Goal: Task Accomplishment & Management: Use online tool/utility

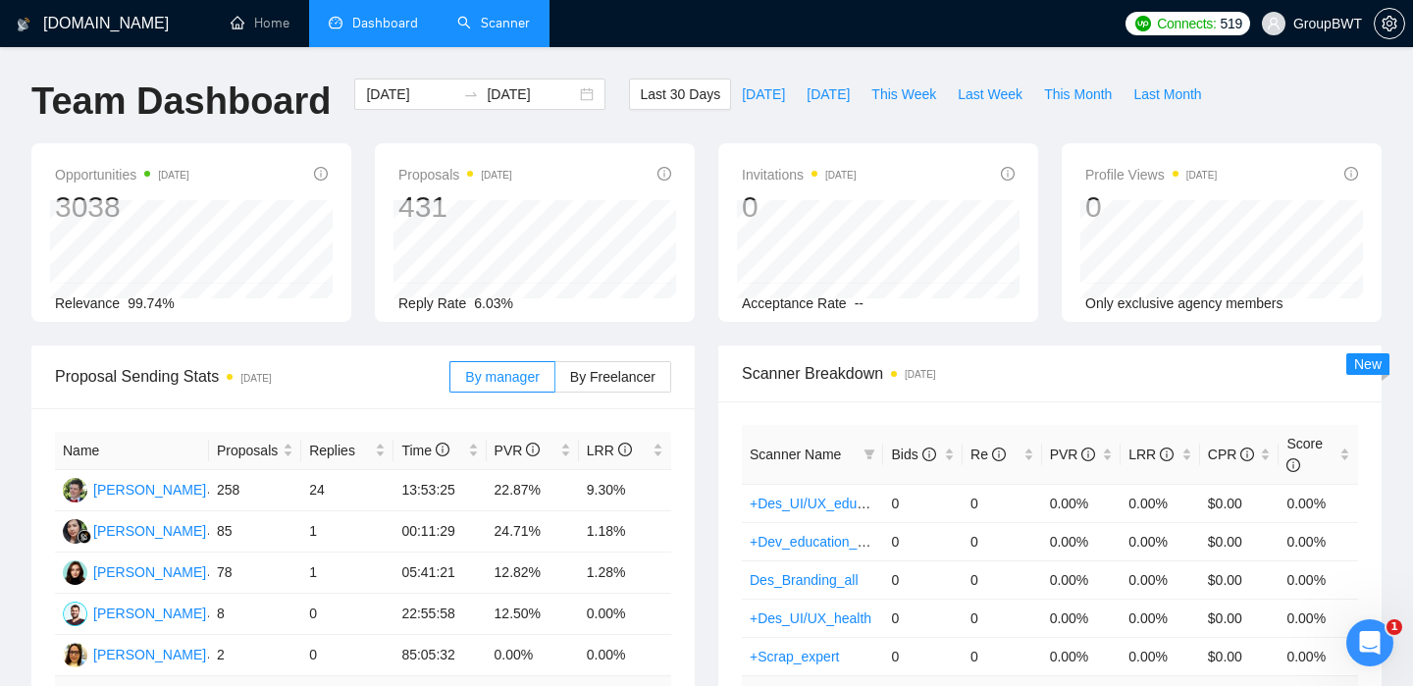
click at [512, 31] on link "Scanner" at bounding box center [493, 23] width 73 height 17
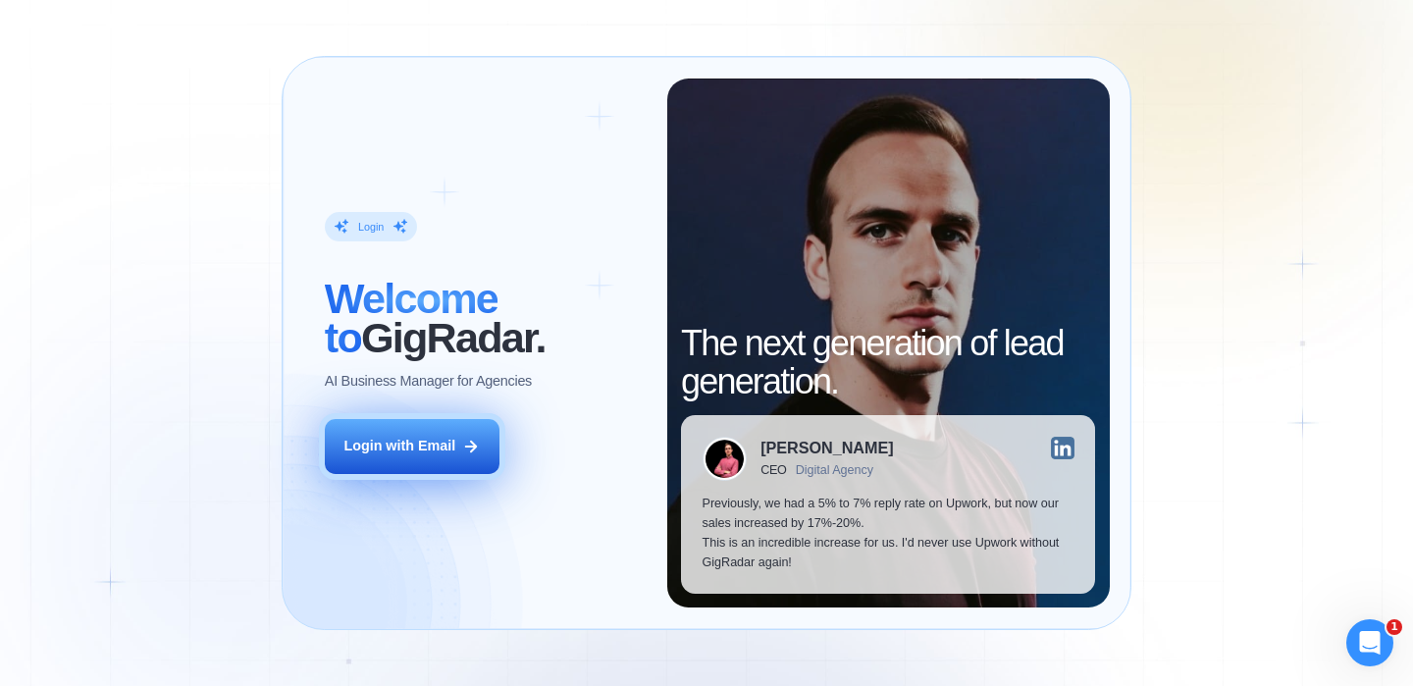
click at [396, 450] on div "Login with Email" at bounding box center [400, 447] width 112 height 20
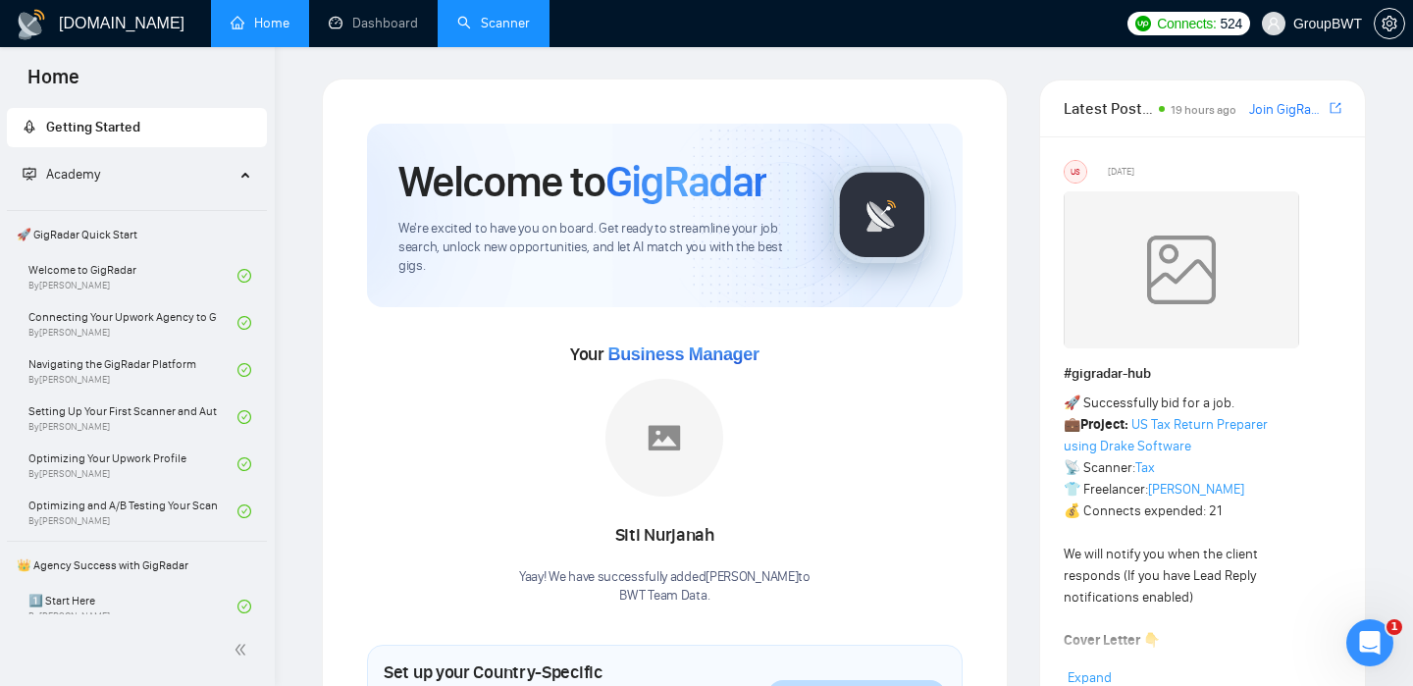
click at [491, 15] on link "Scanner" at bounding box center [493, 23] width 73 height 17
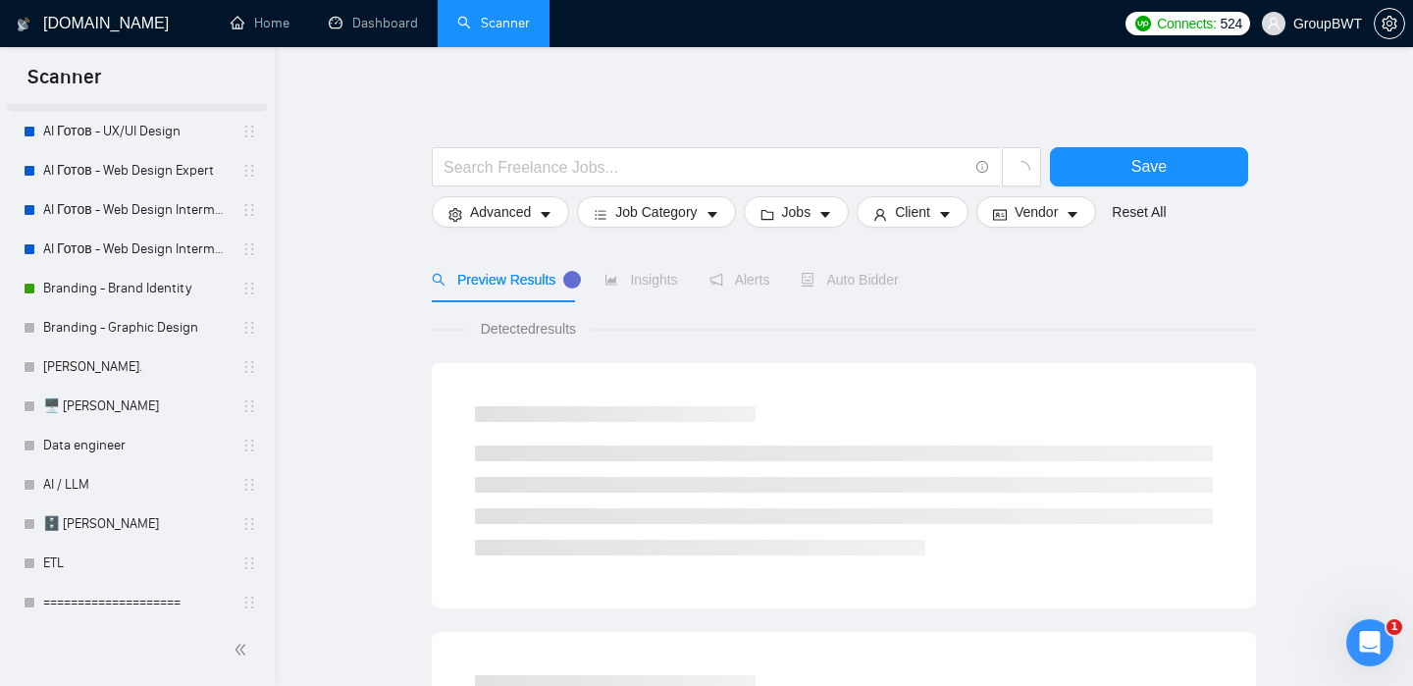
scroll to position [251, 0]
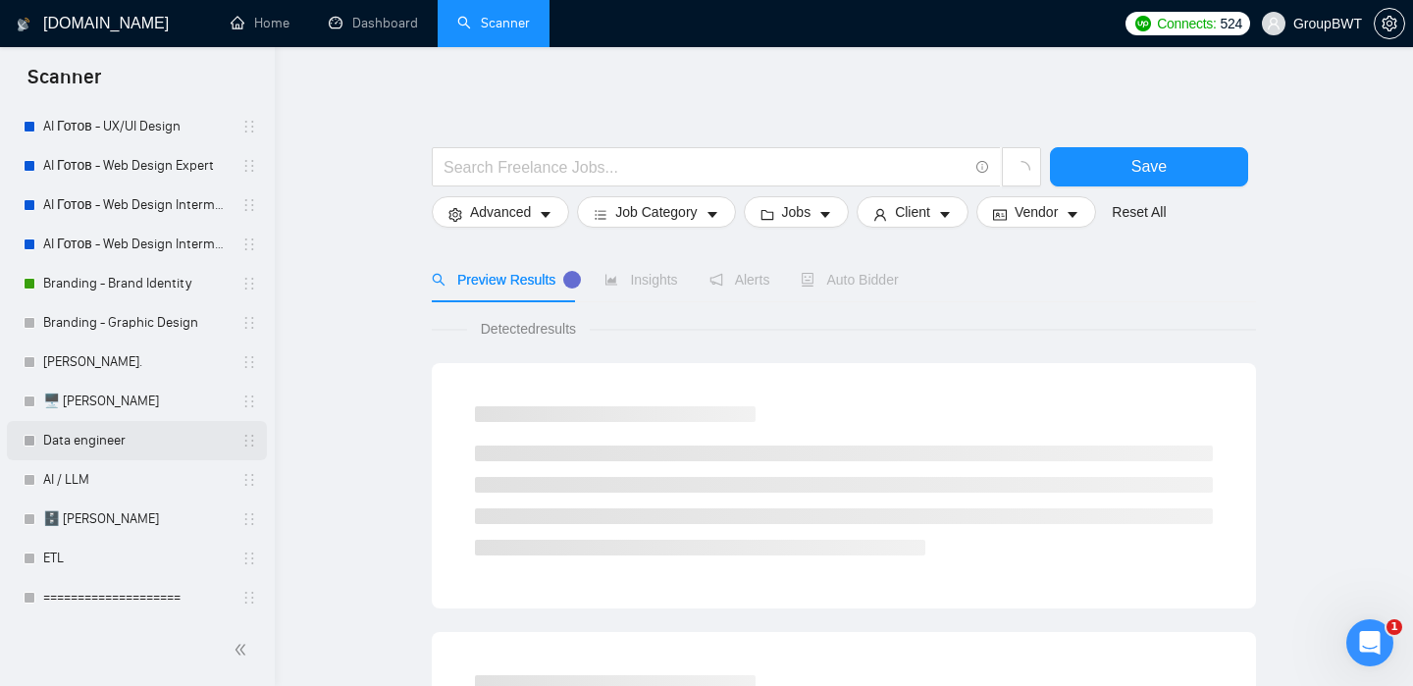
click at [105, 448] on link "Data engineer" at bounding box center [136, 440] width 186 height 39
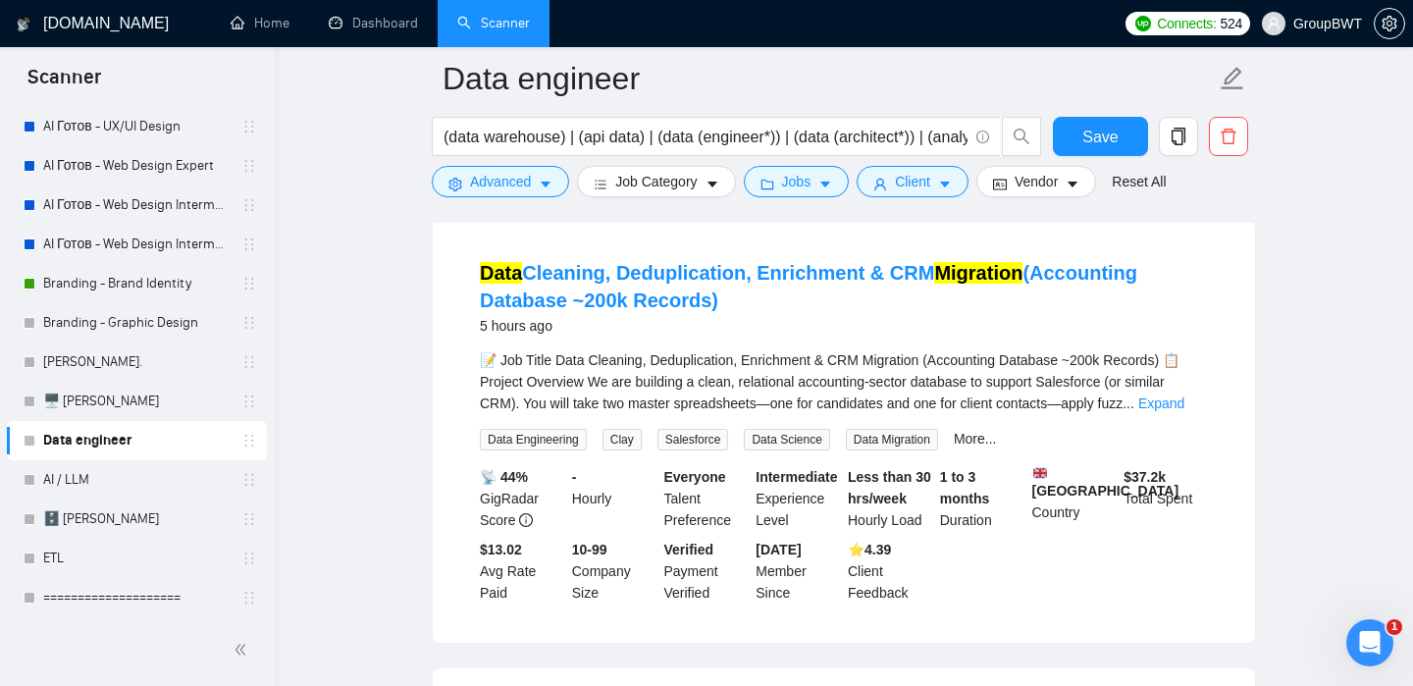
scroll to position [1043, 0]
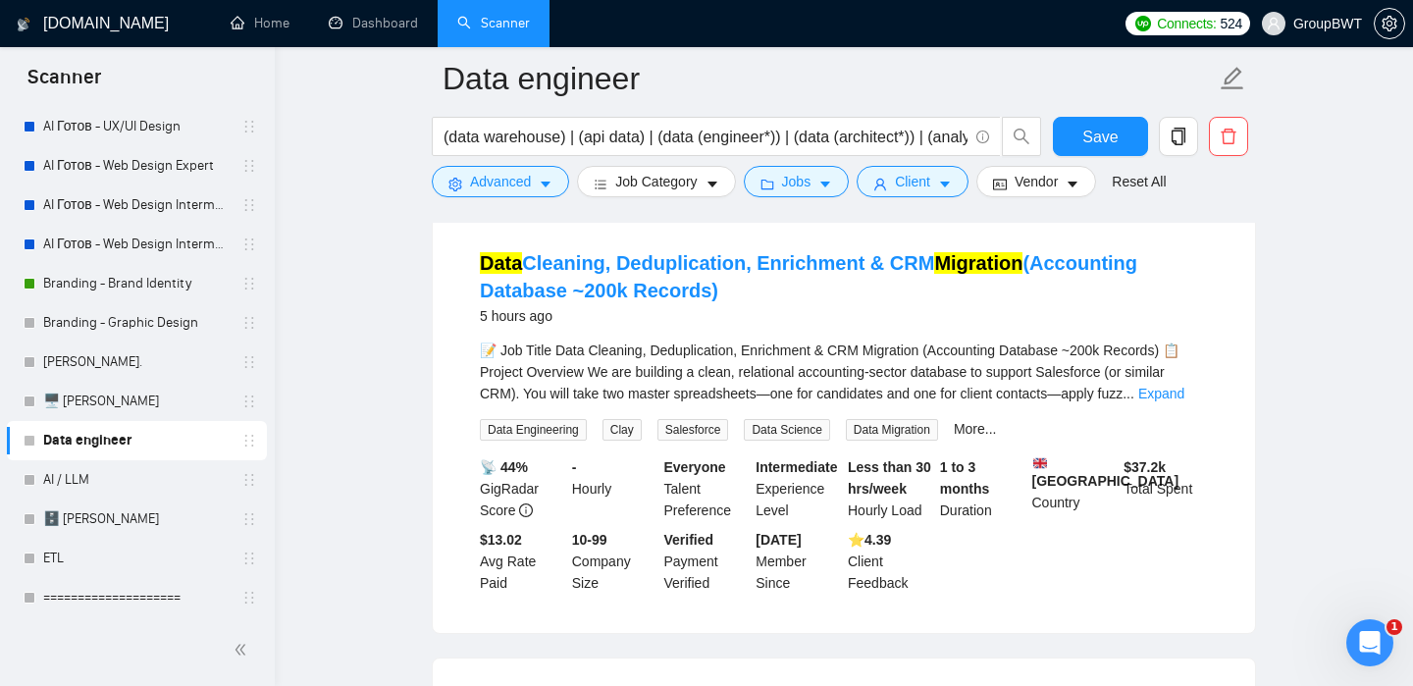
click at [1158, 392] on div "📝 Job Title Data Cleaning, Deduplication, Enrichment & CRM Migration (Accountin…" at bounding box center [844, 372] width 728 height 65
click at [1173, 387] on link "Expand" at bounding box center [1162, 394] width 46 height 16
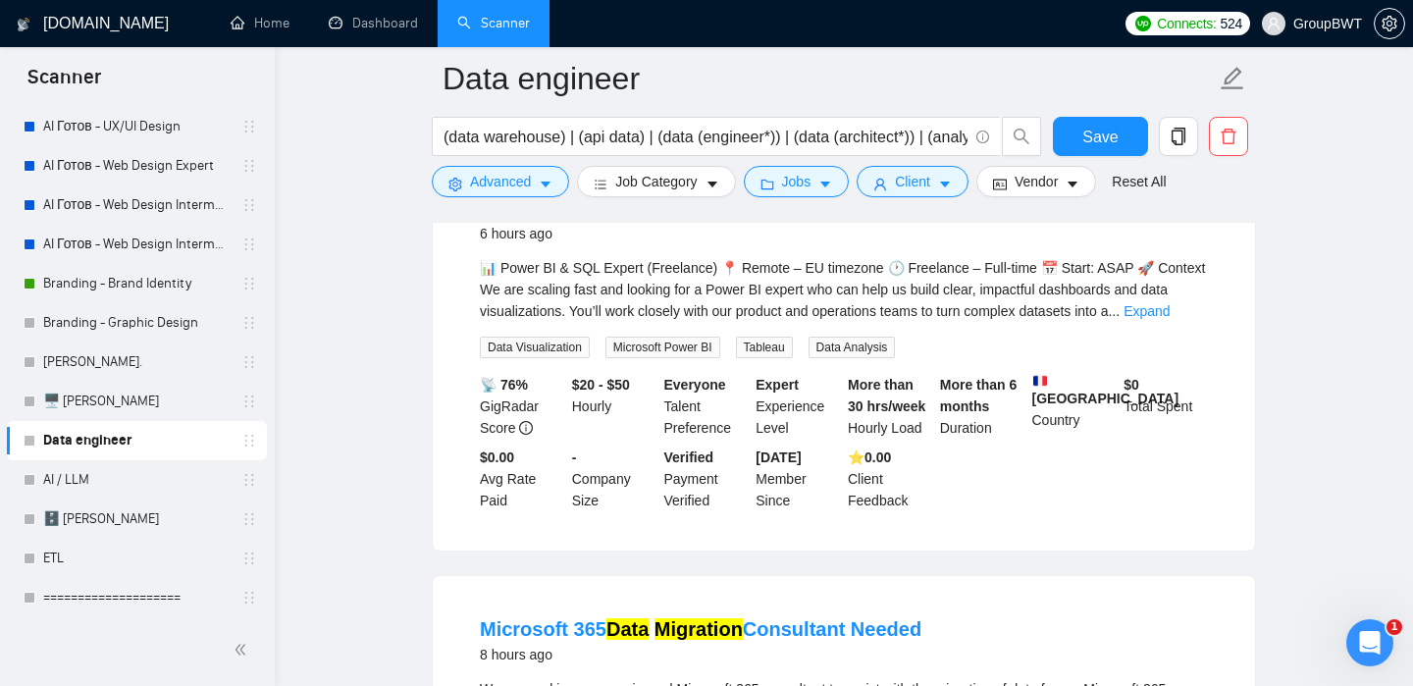
scroll to position [1987, 0]
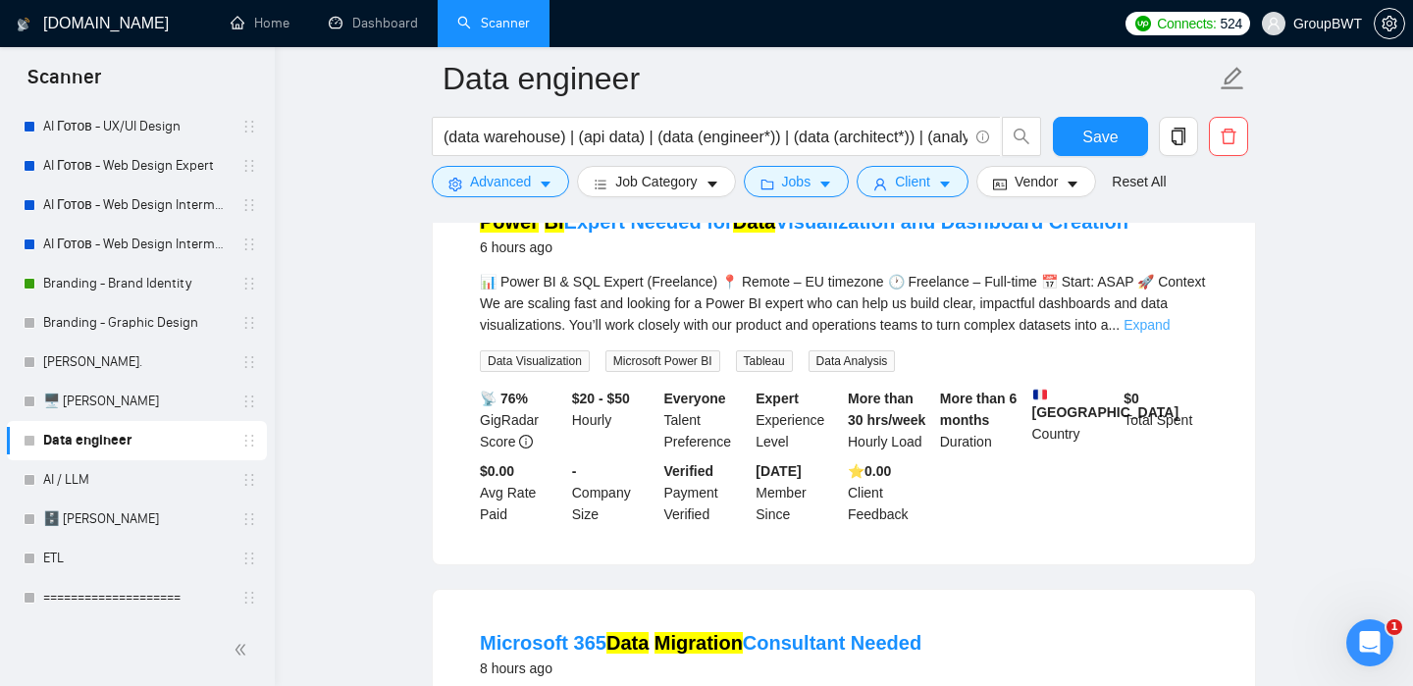
click at [1170, 333] on link "Expand" at bounding box center [1147, 325] width 46 height 16
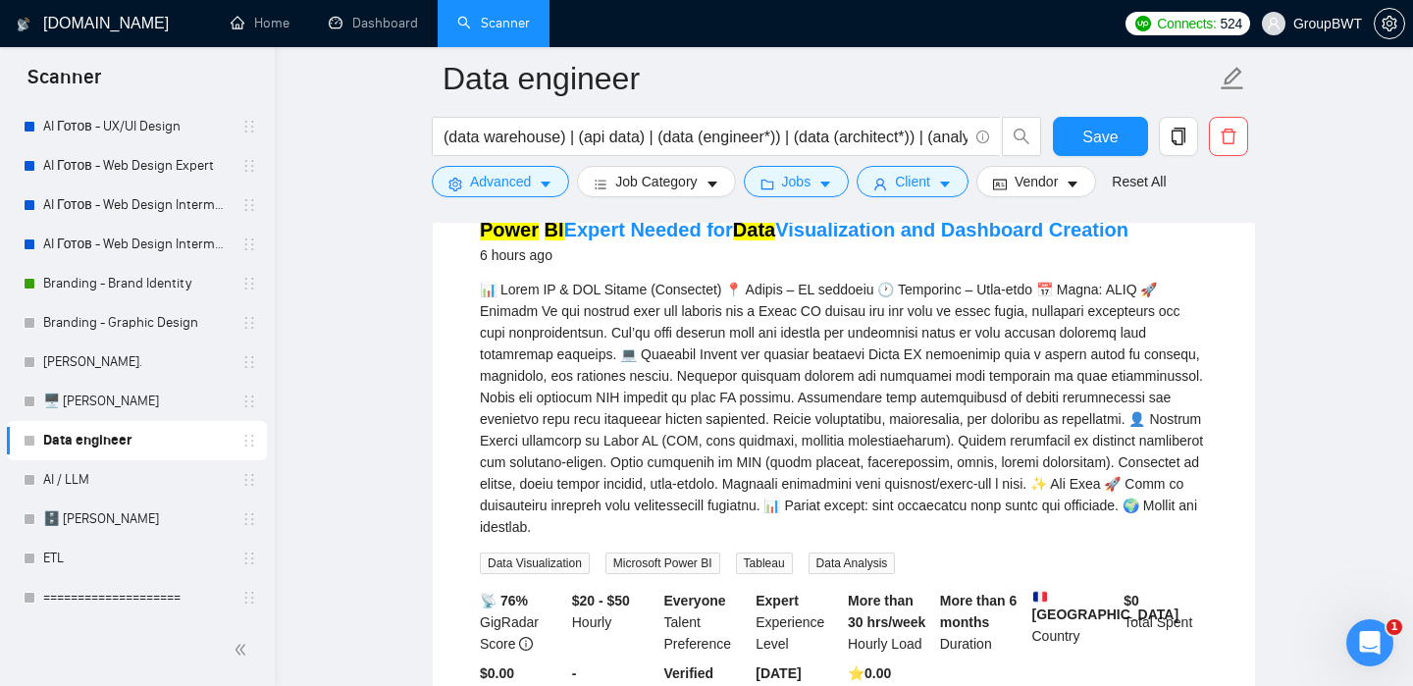
scroll to position [1978, 0]
